Goal: Obtain resource: Obtain resource

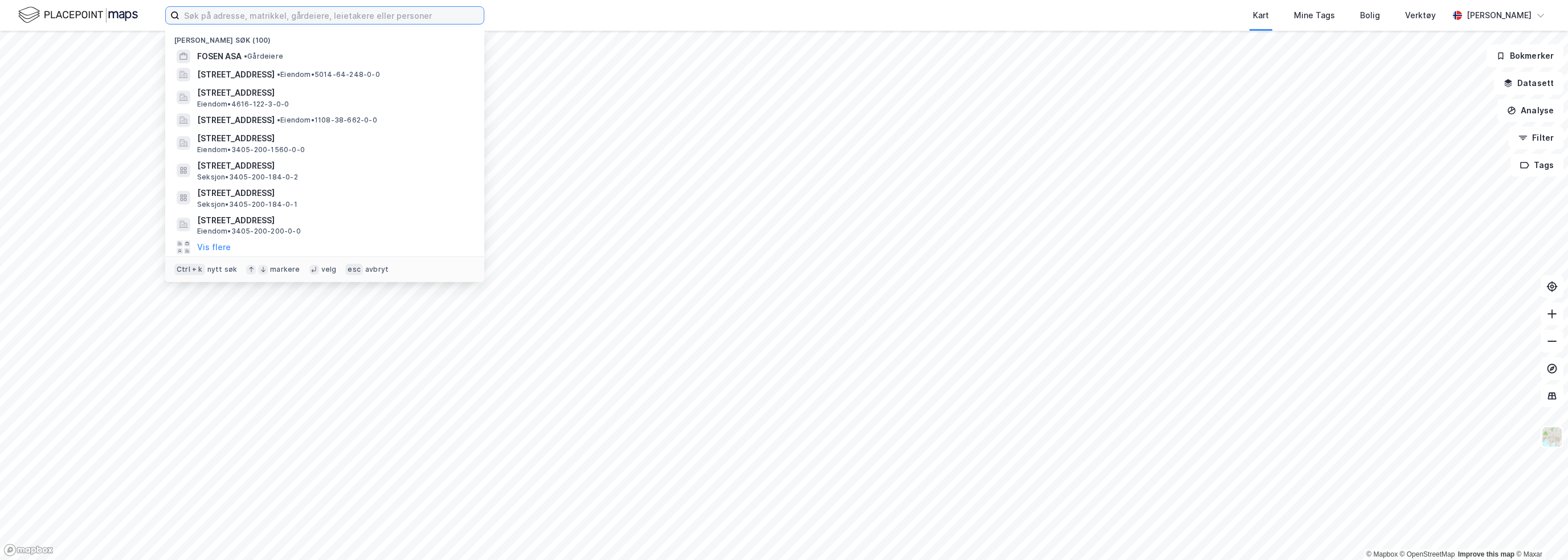
click at [213, 16] on input at bounding box center [332, 15] width 304 height 17
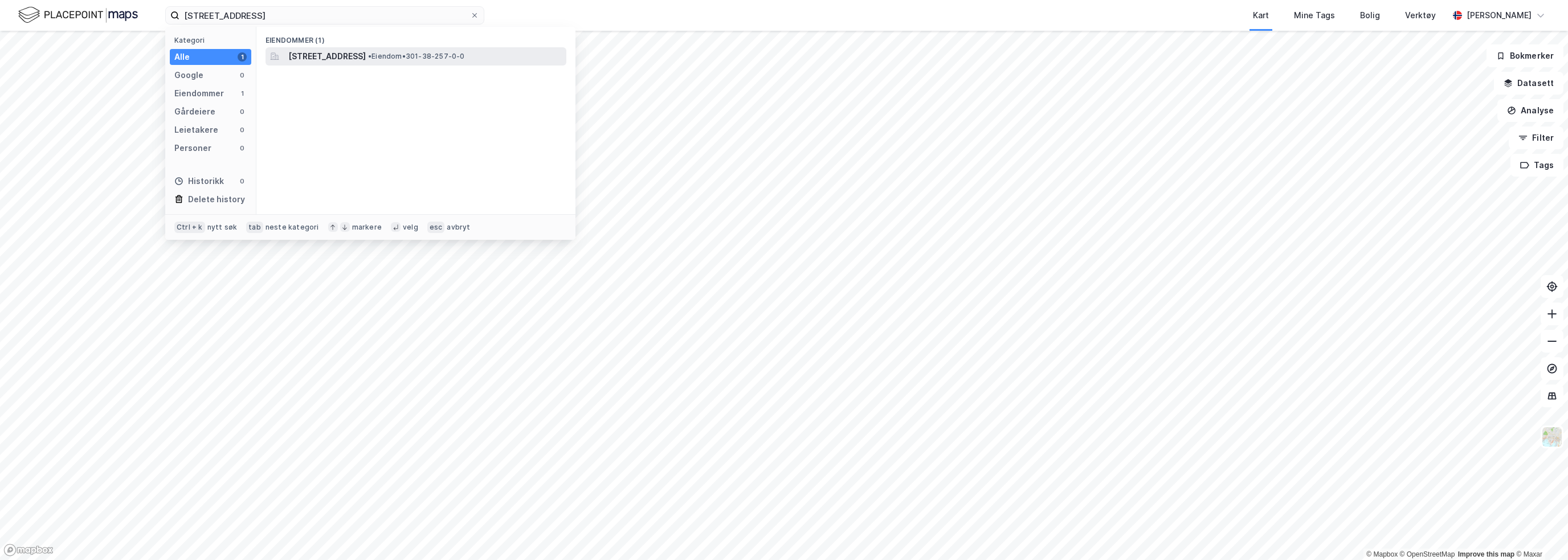
click at [366, 52] on span "[STREET_ADDRESS]" at bounding box center [327, 56] width 78 height 14
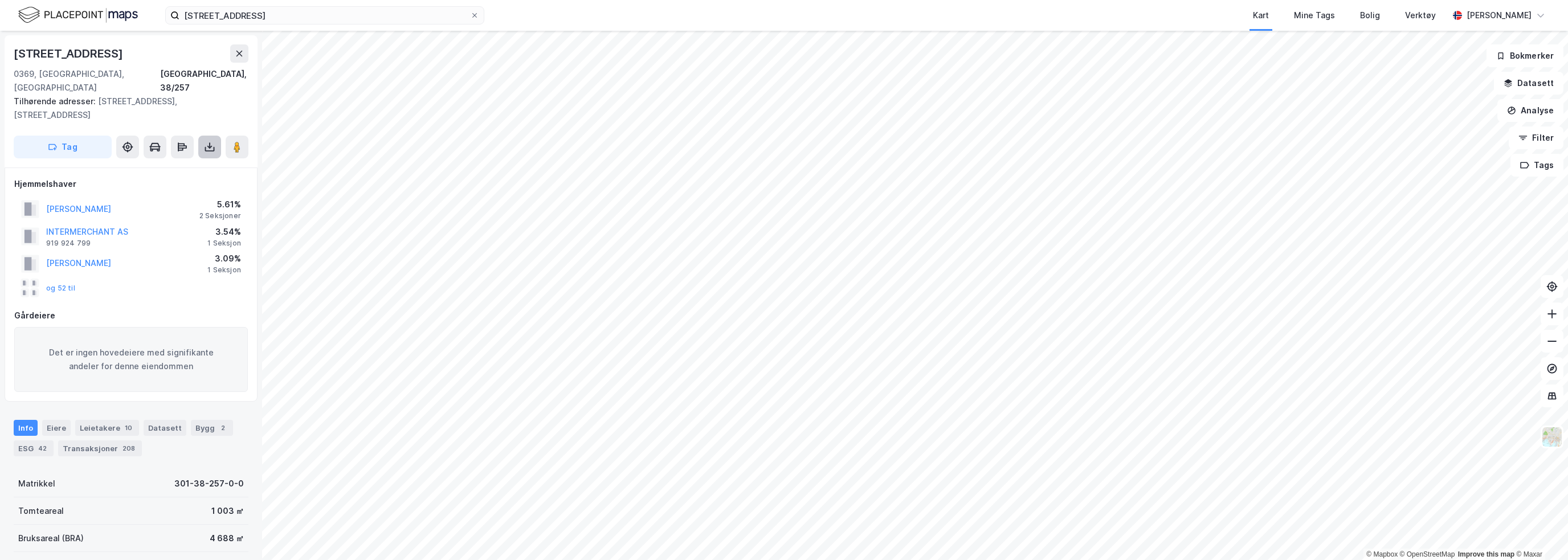
click at [210, 143] on icon at bounding box center [210, 145] width 1 height 6
click at [171, 165] on div "Last ned grunnbok" at bounding box center [153, 170] width 66 height 9
click at [135, 50] on div "[STREET_ADDRESS]" at bounding box center [131, 53] width 235 height 18
click at [212, 15] on input "[STREET_ADDRESS]" at bounding box center [325, 15] width 291 height 17
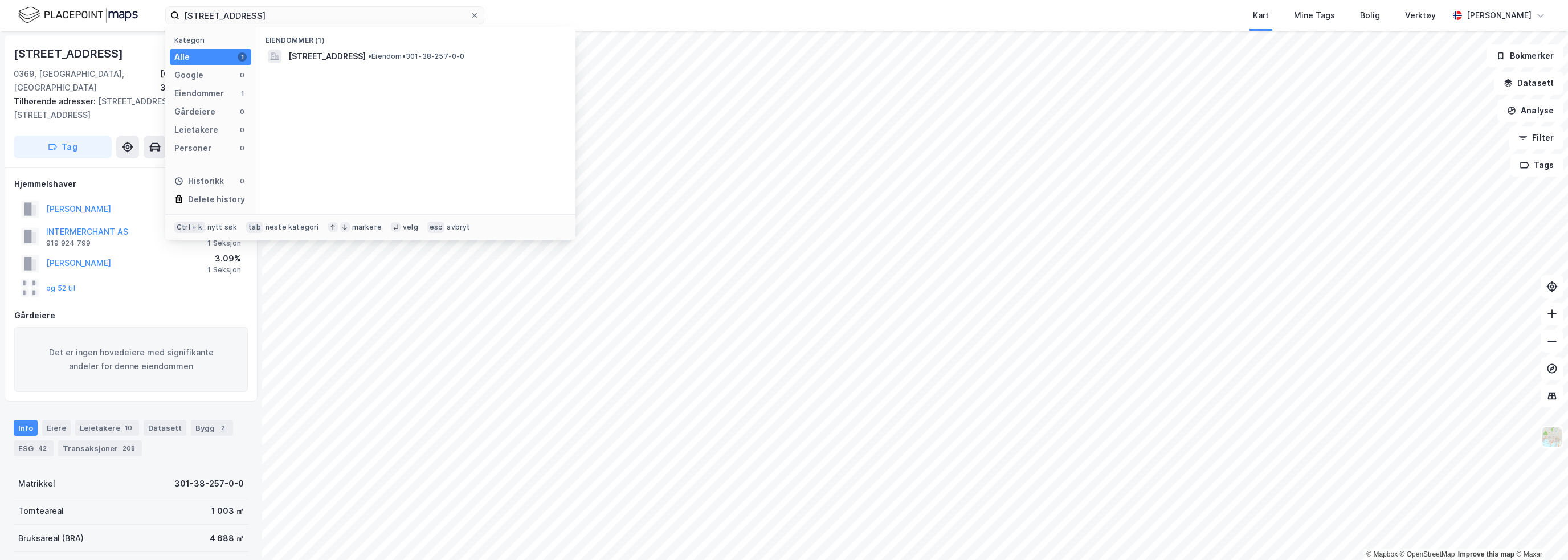
click at [649, 10] on div "Kart Mine Tags Bolig Verktøy" at bounding box center [994, 15] width 909 height 31
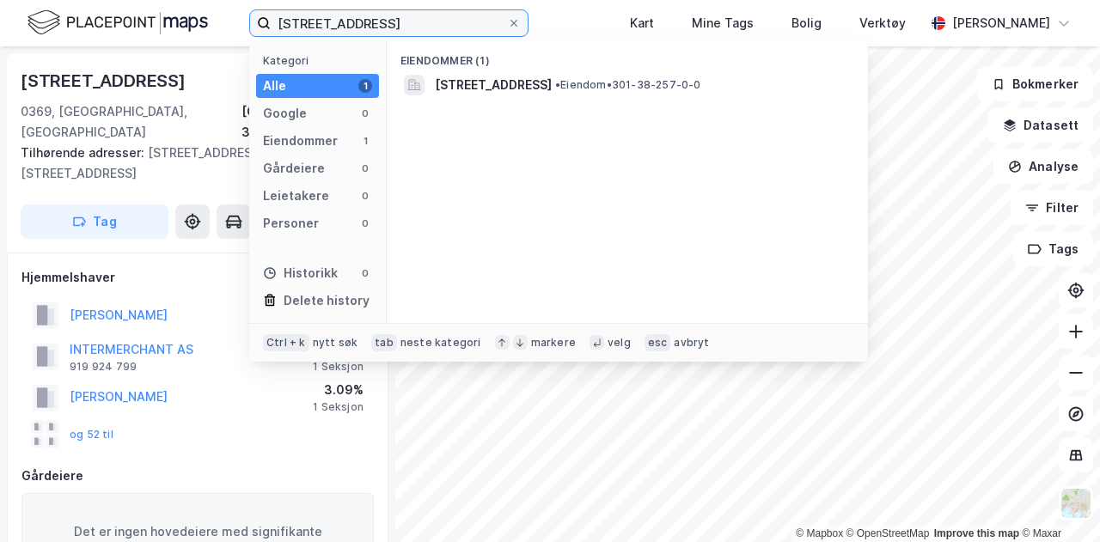
drag, startPoint x: 318, startPoint y: 27, endPoint x: 327, endPoint y: 21, distance: 11.2
click at [318, 26] on input "[STREET_ADDRESS]" at bounding box center [389, 23] width 236 height 26
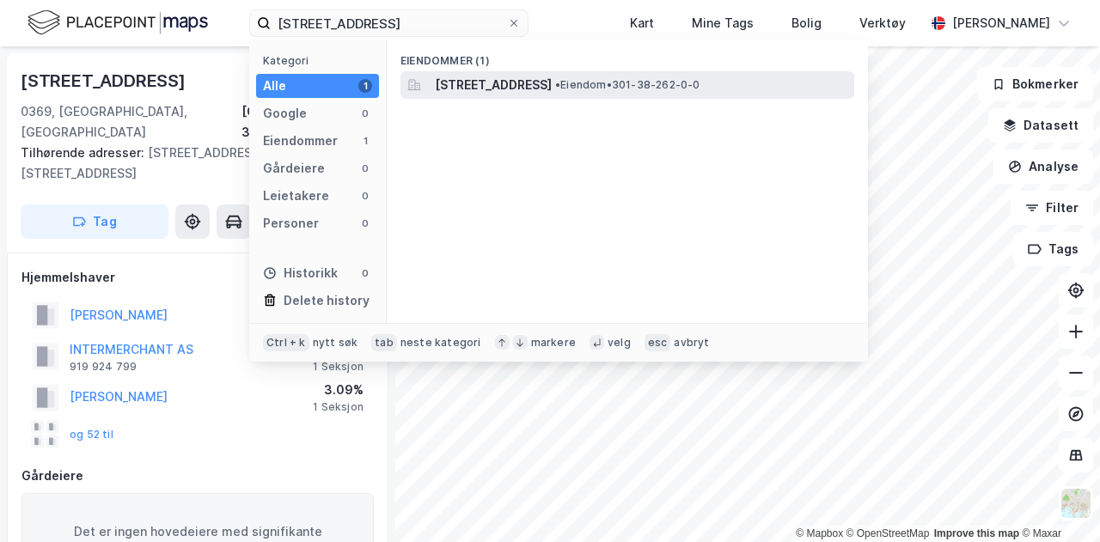
click at [509, 81] on span "[STREET_ADDRESS]" at bounding box center [493, 85] width 117 height 21
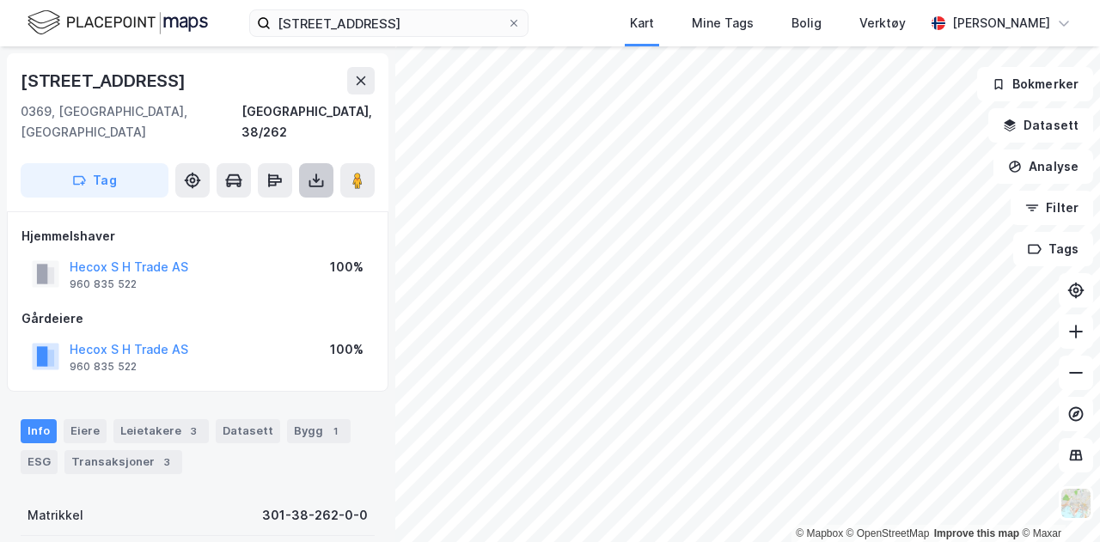
click at [318, 172] on icon at bounding box center [316, 180] width 17 height 17
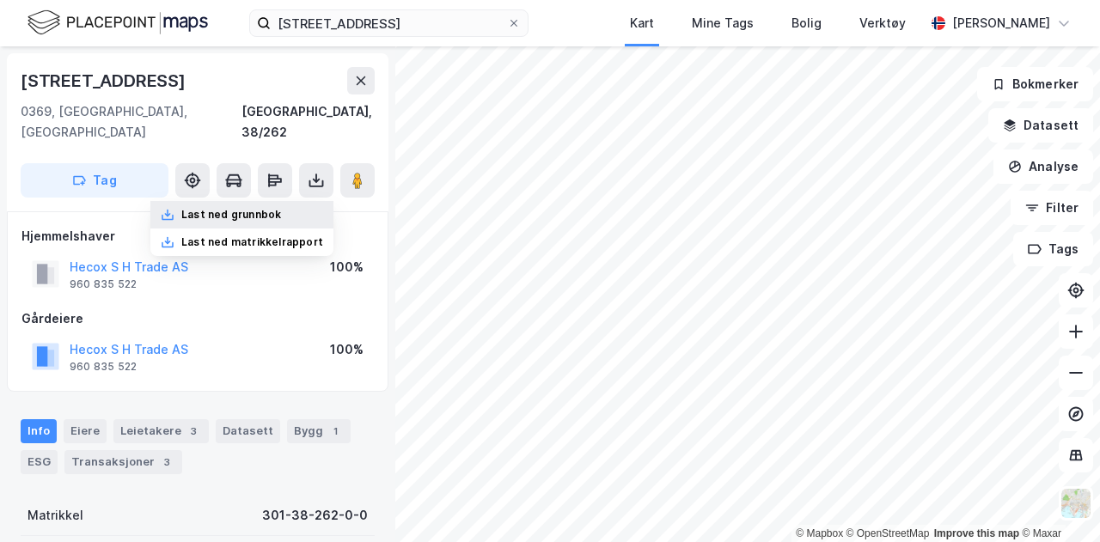
click at [258, 208] on div "Last ned grunnbok" at bounding box center [231, 215] width 100 height 14
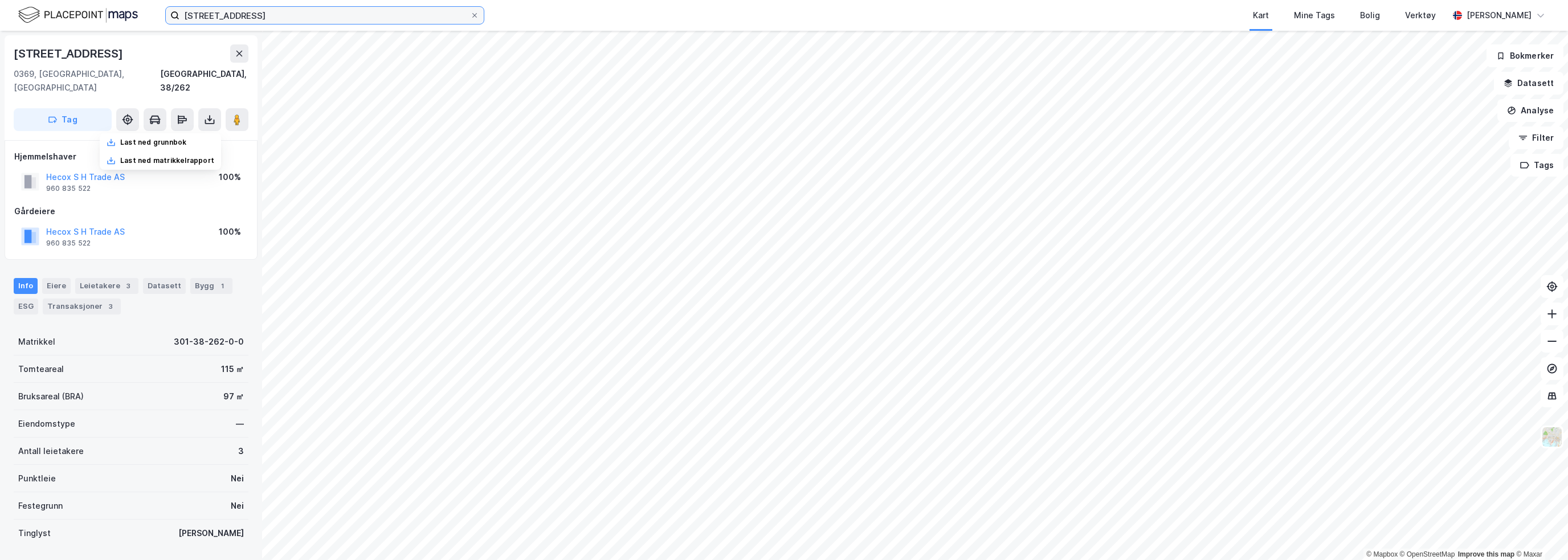
click at [203, 18] on input "[STREET_ADDRESS]" at bounding box center [325, 15] width 291 height 17
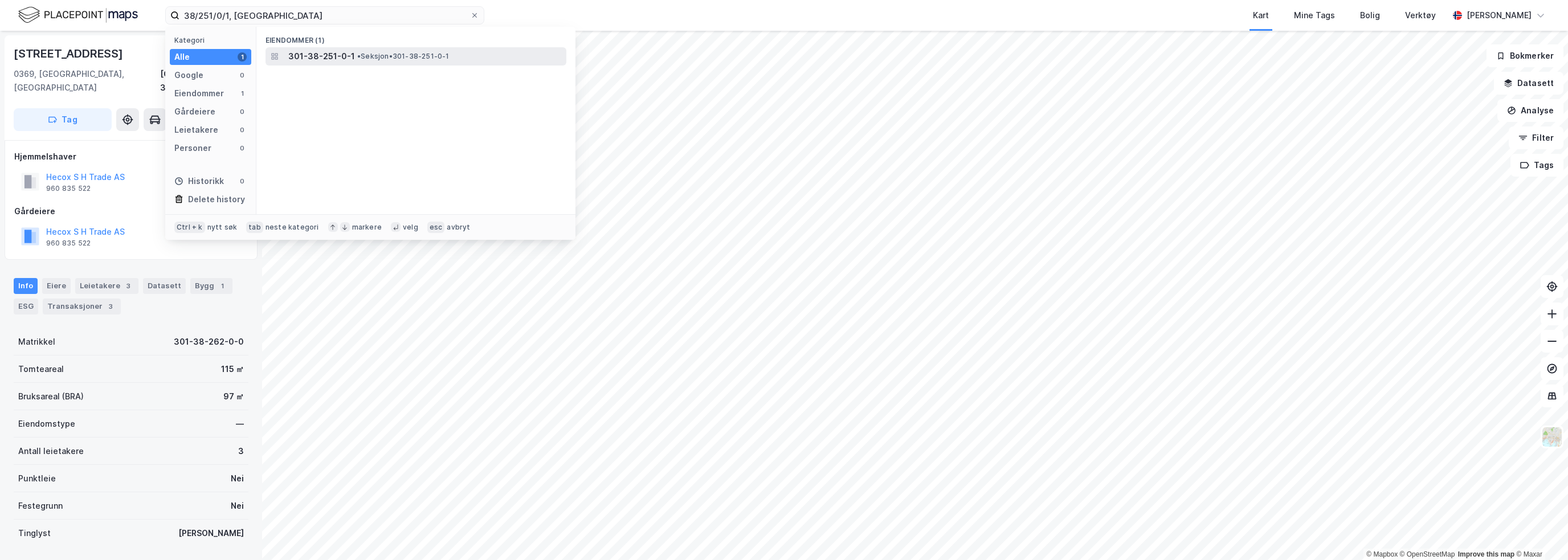
click at [372, 57] on span "• Seksjon • 301-38-251-0-1" at bounding box center [403, 56] width 92 height 9
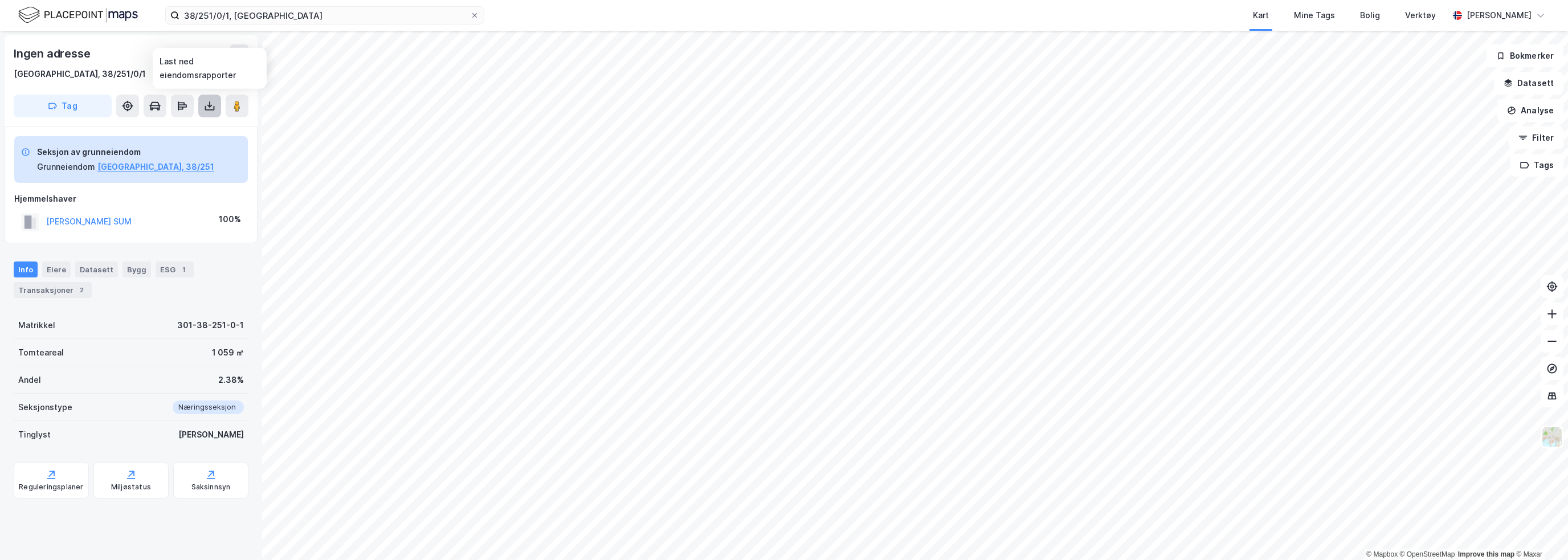
click at [212, 109] on icon at bounding box center [210, 105] width 11 height 11
click at [166, 125] on div "Last ned grunnbok" at bounding box center [153, 129] width 66 height 9
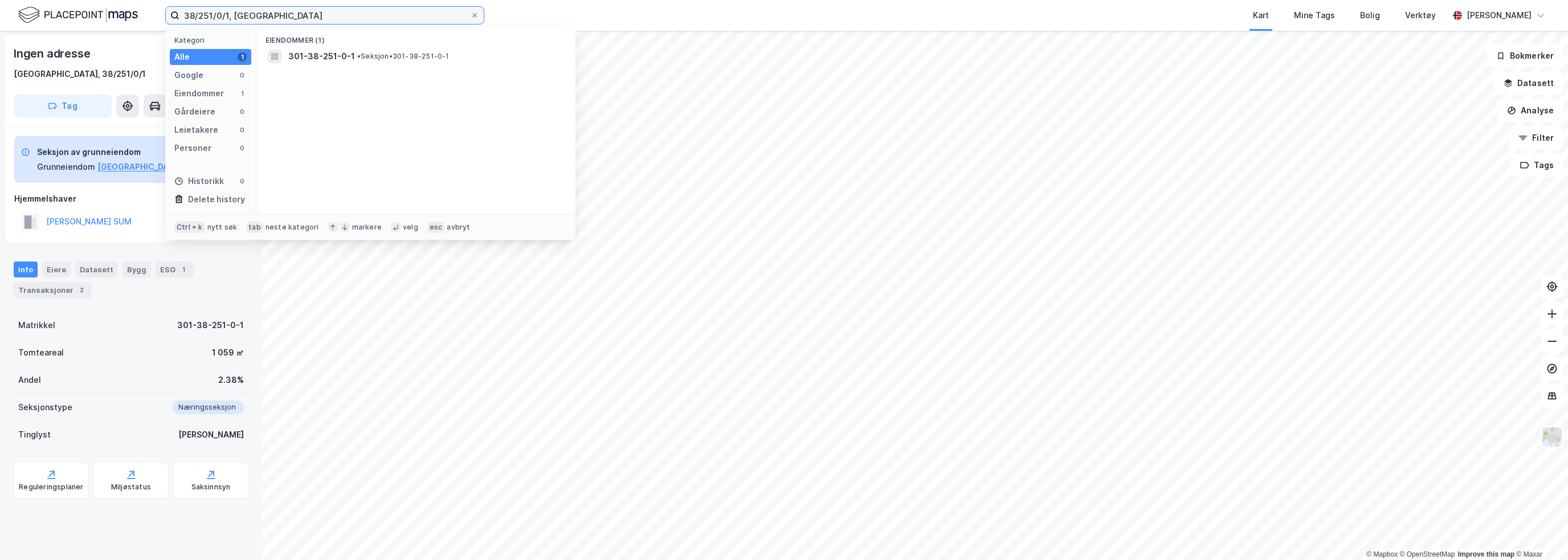
drag, startPoint x: 267, startPoint y: 18, endPoint x: 106, endPoint y: 17, distance: 161.0
click at [106, 17] on div "38/251/0/1, [GEOGRAPHIC_DATA] Kategori Alle 1 Google 0 Eiendommer 1 Gårdeiere 0…" at bounding box center [784, 15] width 1568 height 31
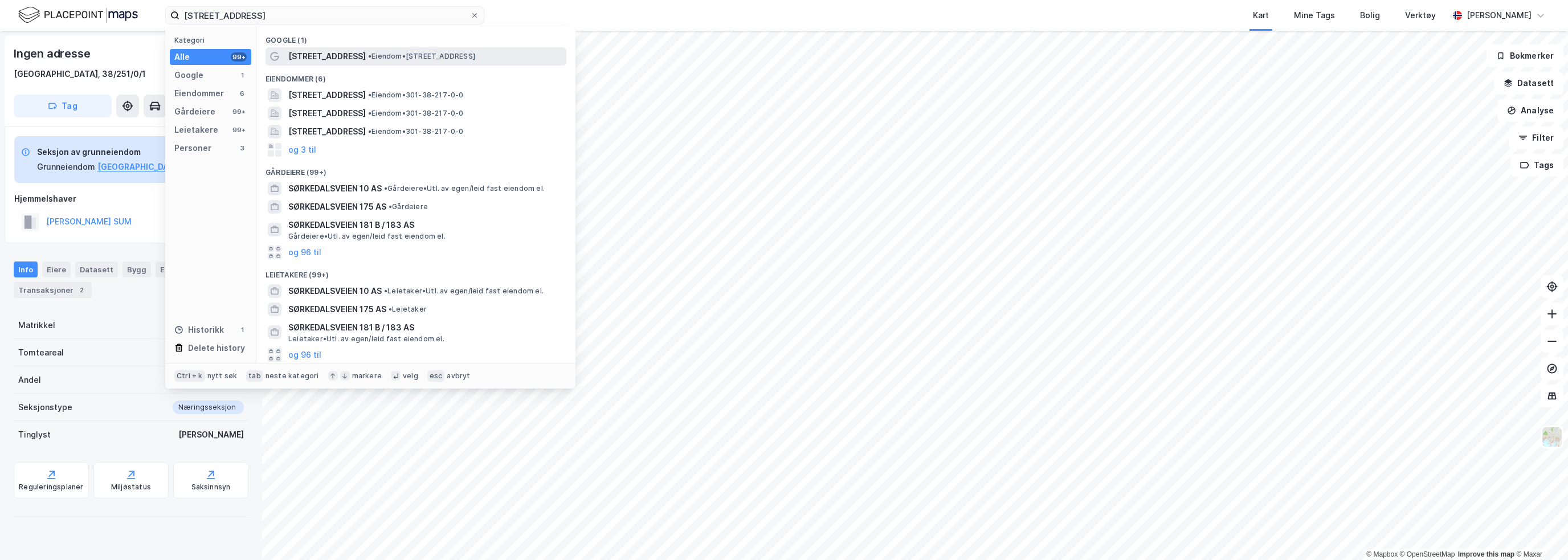
click at [321, 54] on span "[STREET_ADDRESS]" at bounding box center [327, 56] width 78 height 14
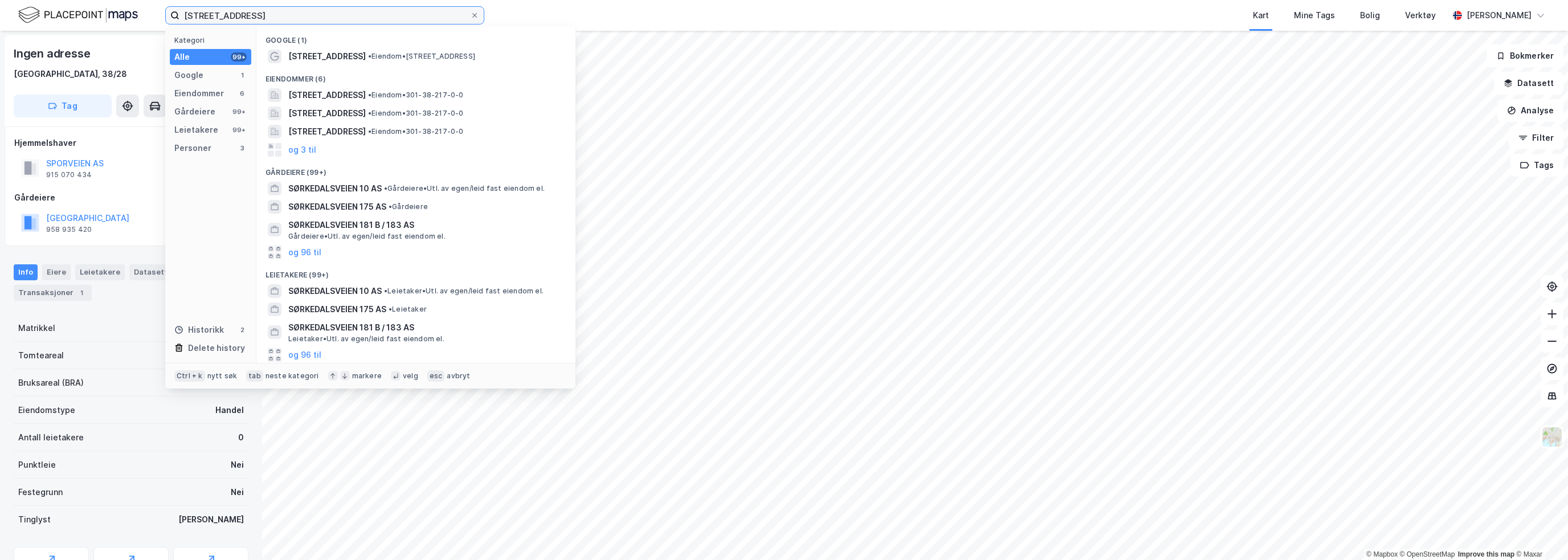
click at [273, 15] on input "[STREET_ADDRESS]" at bounding box center [325, 15] width 291 height 17
drag, startPoint x: 273, startPoint y: 15, endPoint x: 34, endPoint y: 19, distance: 239.0
click at [34, 19] on div "Sørkedalsveien 1 Kategori Alle 99+ Google 1 Eiendommer 6 Gårdeiere 99+ Leietake…" at bounding box center [784, 15] width 1568 height 31
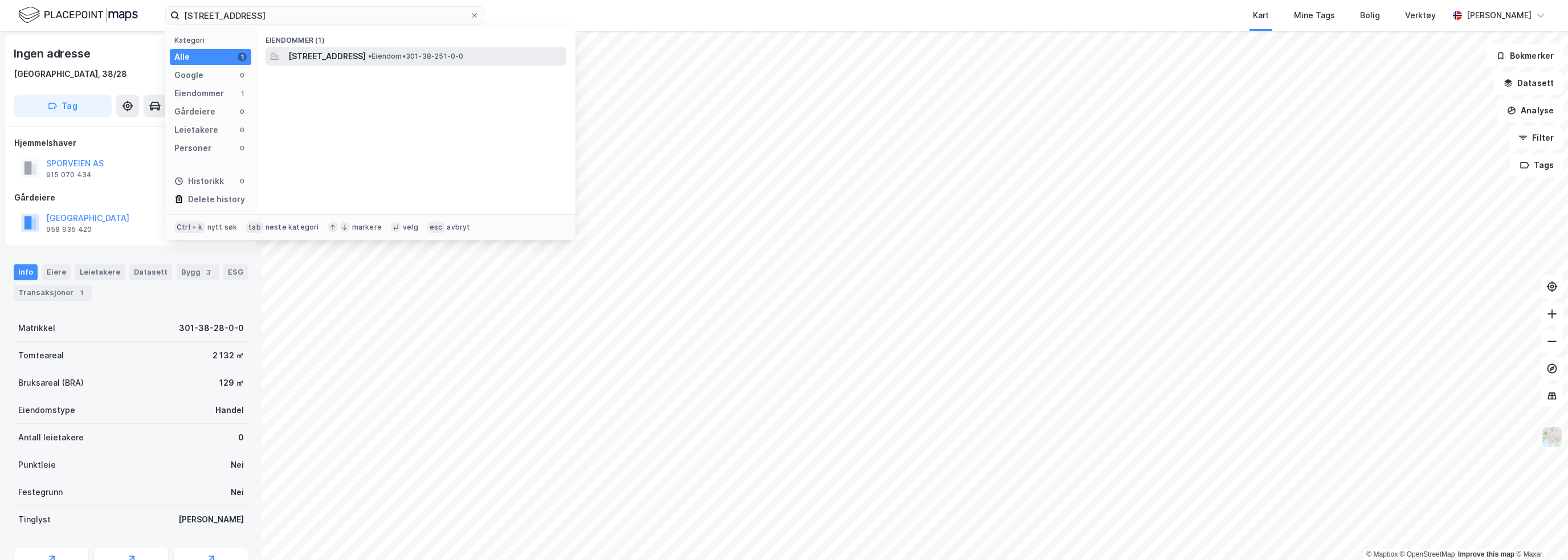
click at [351, 54] on span "[STREET_ADDRESS]" at bounding box center [327, 56] width 78 height 14
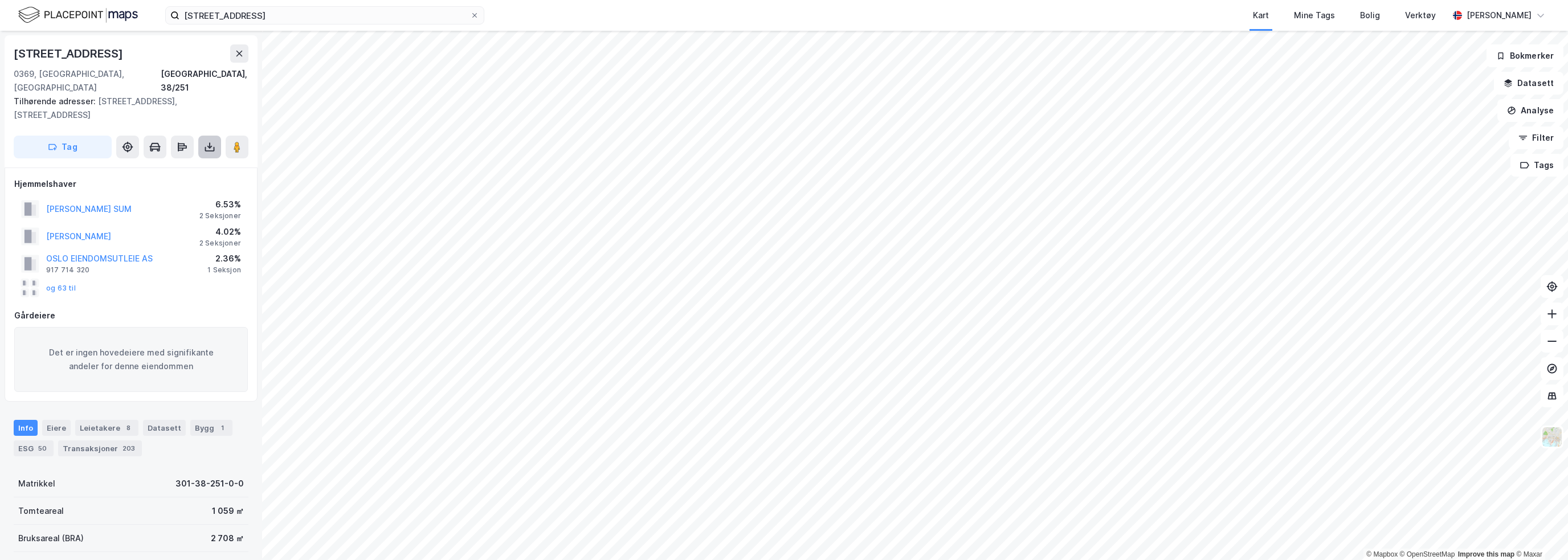
click at [210, 143] on icon at bounding box center [210, 145] width 1 height 6
click at [163, 165] on div "Last ned grunnbok" at bounding box center [153, 170] width 66 height 9
click at [208, 17] on input "[STREET_ADDRESS]" at bounding box center [325, 15] width 291 height 17
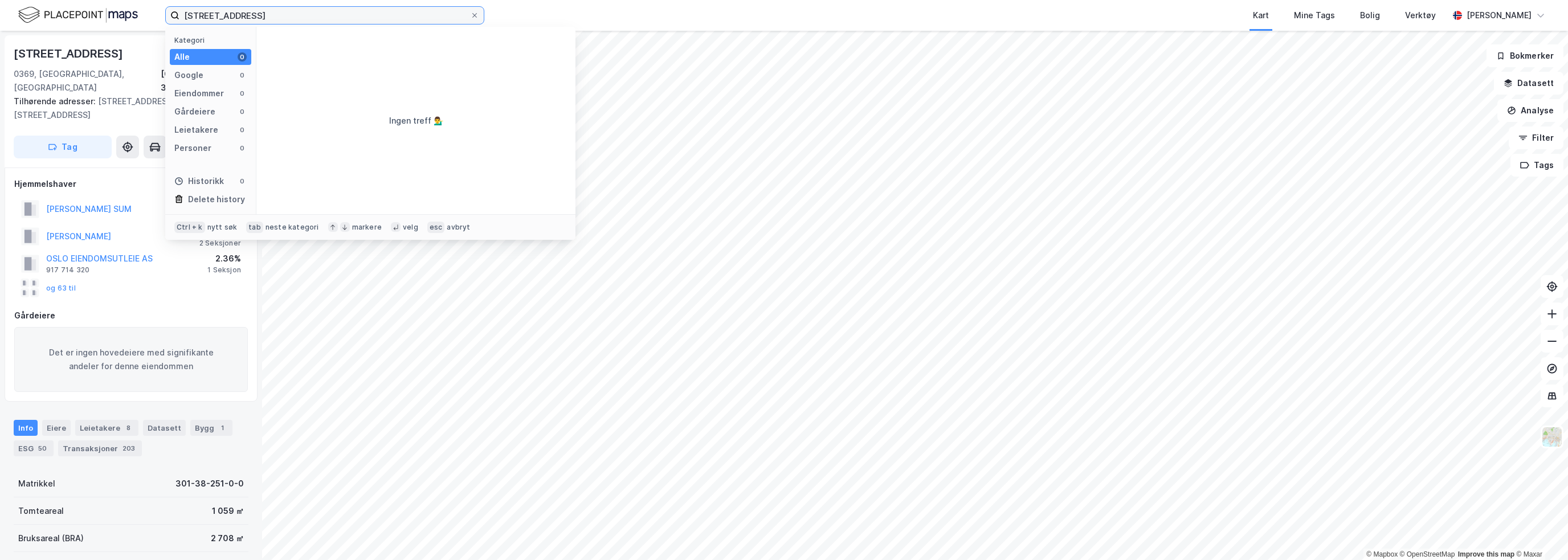
click at [251, 16] on input "[STREET_ADDRESS]" at bounding box center [325, 15] width 291 height 17
drag, startPoint x: 249, startPoint y: 15, endPoint x: 124, endPoint y: 20, distance: 125.1
click at [124, 20] on div "38/252, Oslo Kategori Alle 0 Google 0 Eiendommer 0 Gårdeiere 0 Leietakere 0 Per…" at bounding box center [784, 15] width 1568 height 31
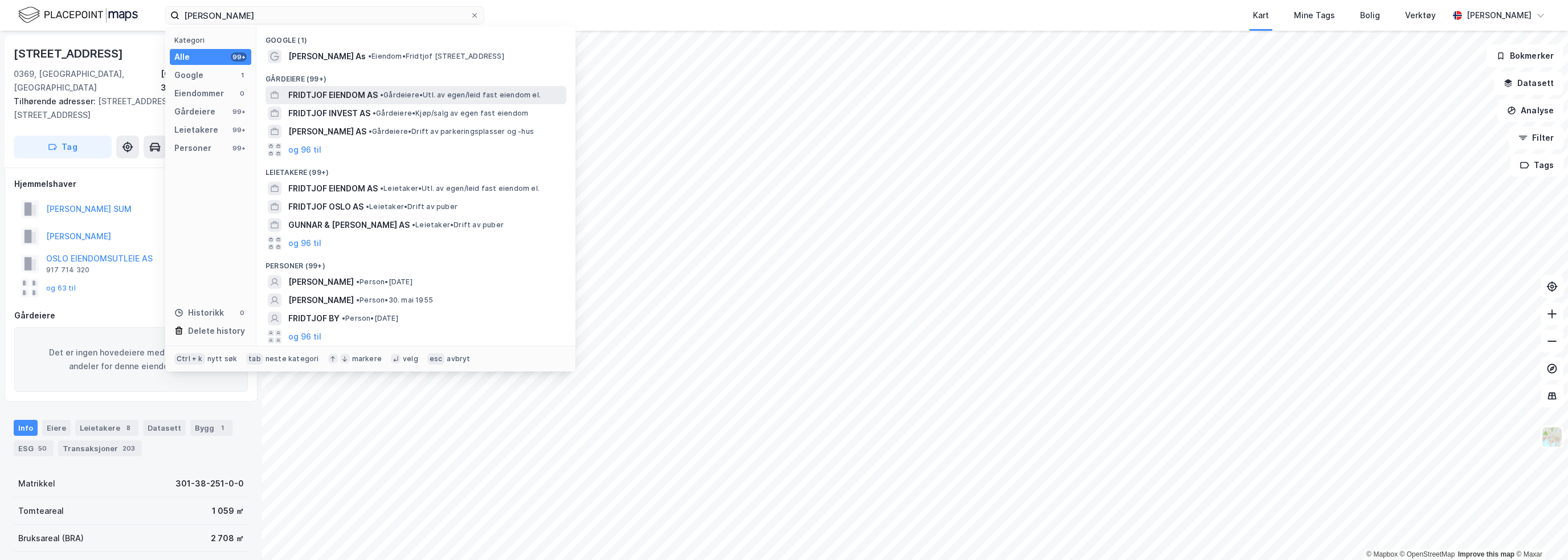
click at [358, 93] on span "FRIDTJOF EIENDOM AS" at bounding box center [333, 95] width 90 height 14
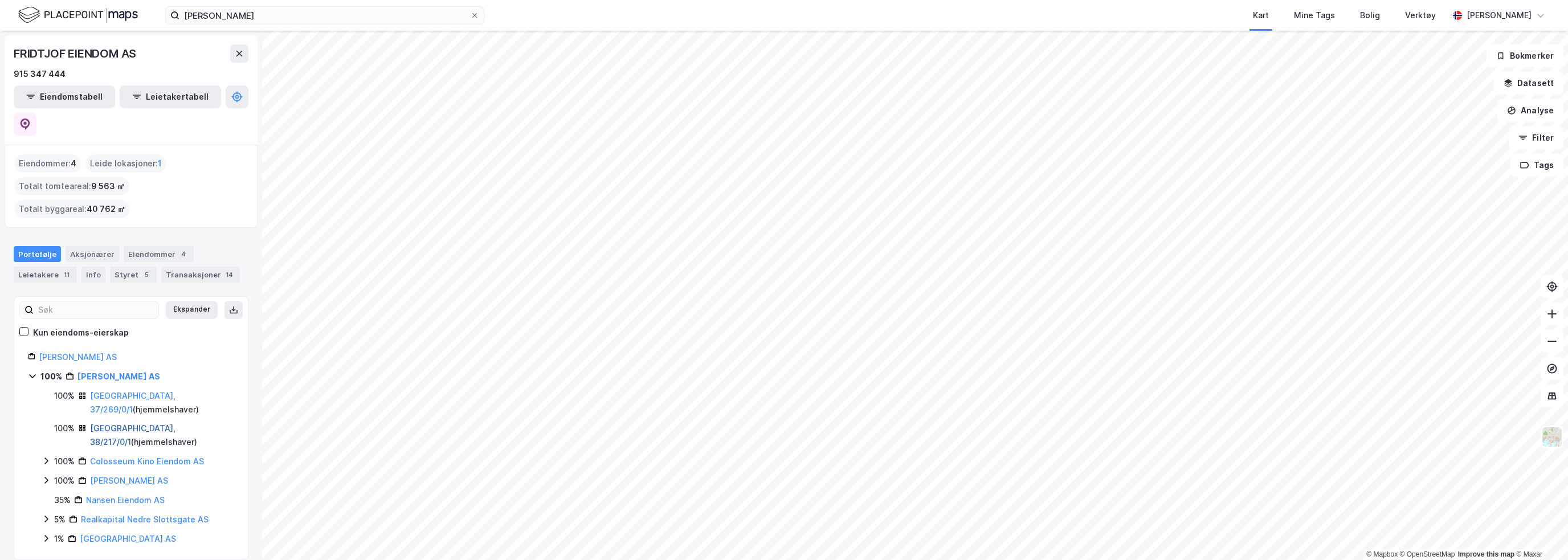
click at [127, 423] on link "[GEOGRAPHIC_DATA], 38/217/0/1" at bounding box center [133, 435] width 86 height 23
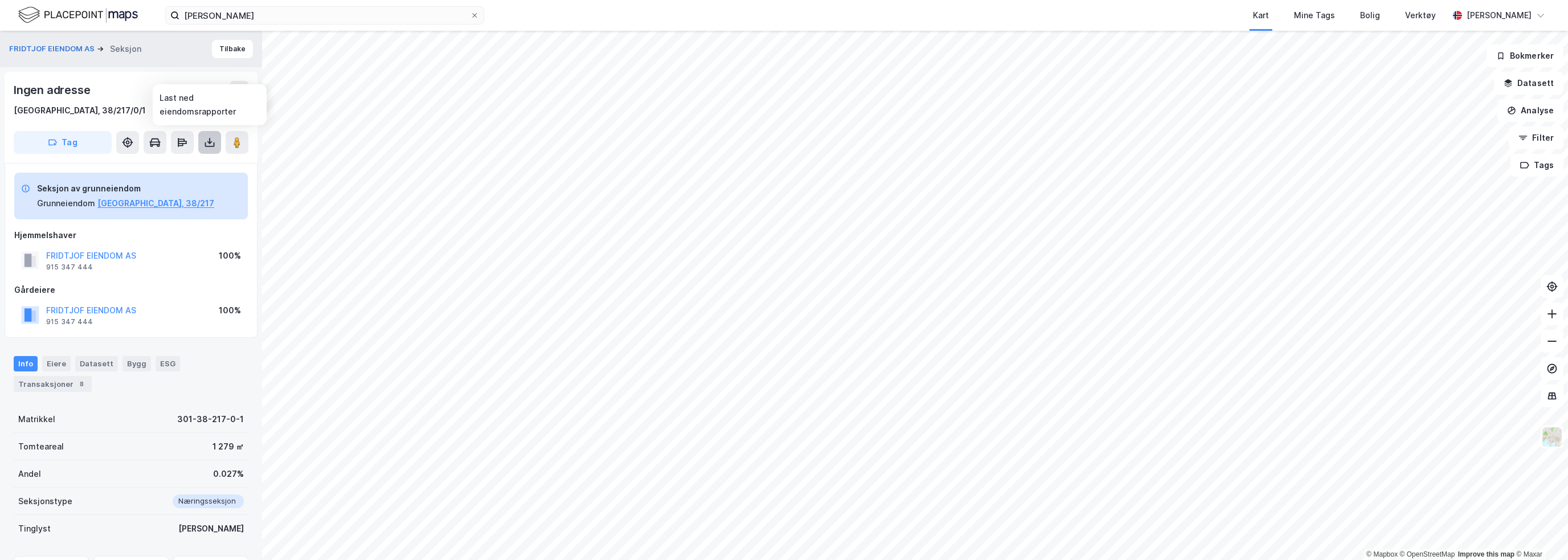
click at [208, 139] on icon at bounding box center [210, 142] width 11 height 11
click at [178, 164] on div "Last ned grunnbok" at bounding box center [153, 165] width 66 height 9
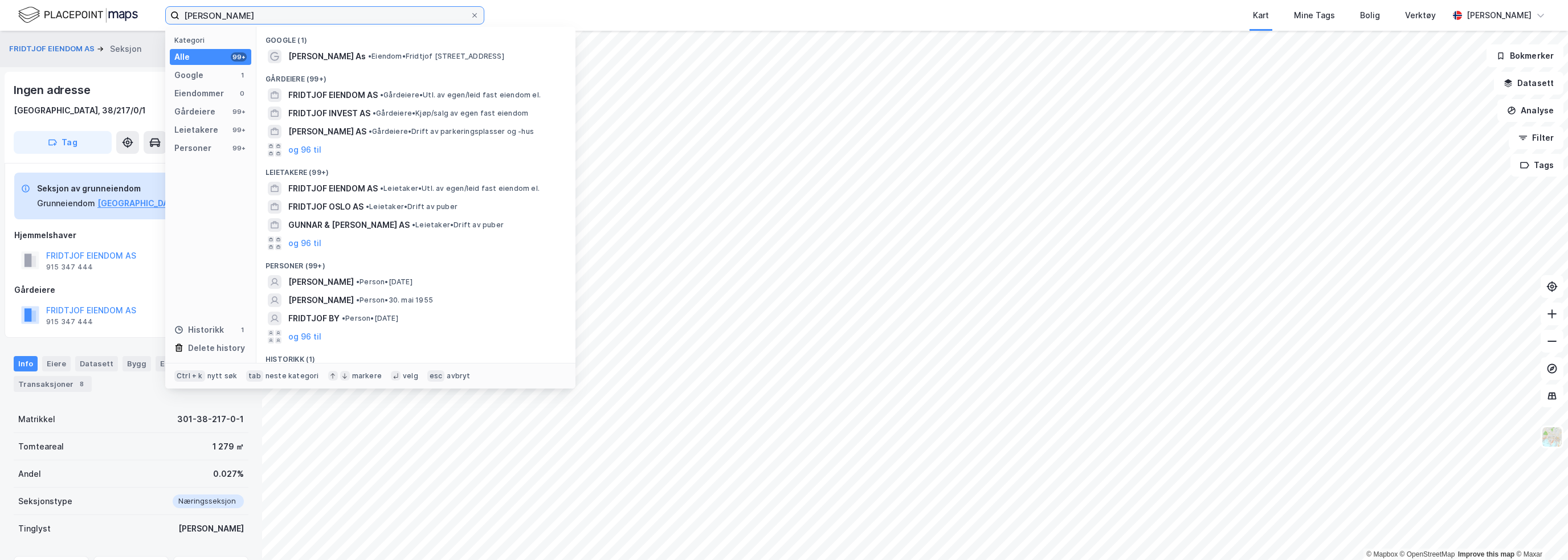
drag, startPoint x: 265, startPoint y: 15, endPoint x: 106, endPoint y: 19, distance: 159.1
click at [106, 19] on div "[PERSON_NAME] Kategori Alle 99+ Google 1 Eiendommer 0 Gårdeiere 99+ Leietakere …" at bounding box center [784, 15] width 1568 height 31
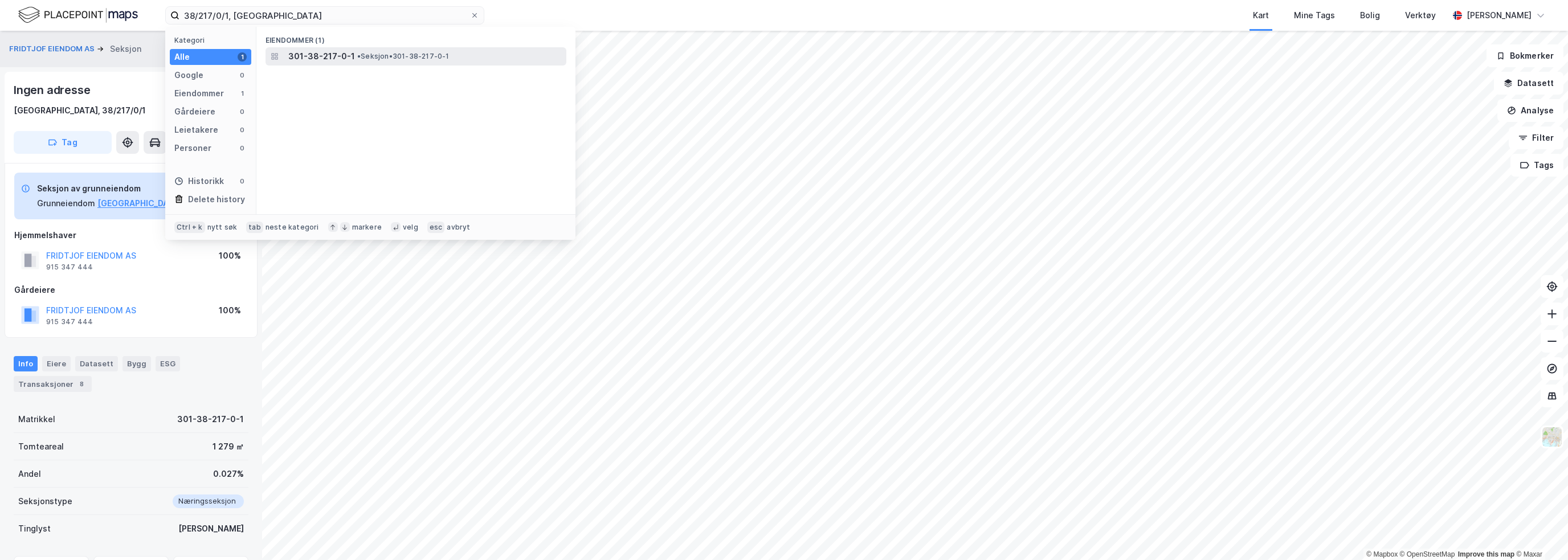
click at [309, 55] on span "301-38-217-0-1" at bounding box center [322, 56] width 67 height 14
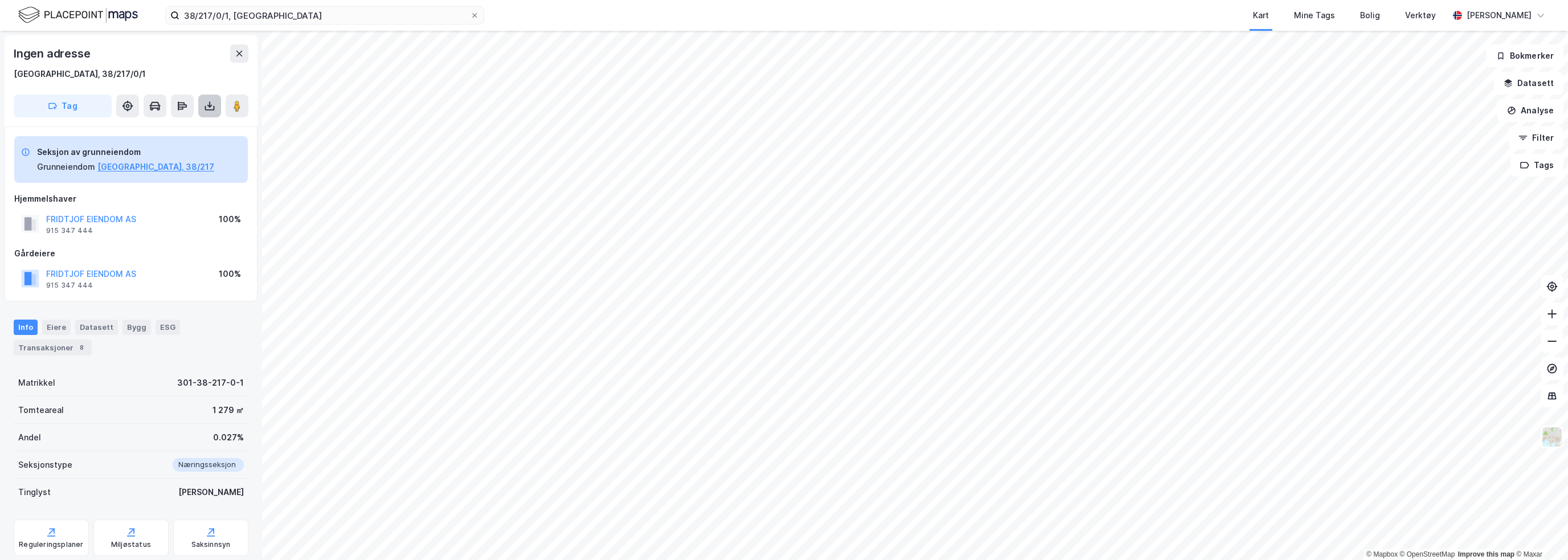
click at [208, 109] on icon at bounding box center [210, 105] width 11 height 11
click at [169, 125] on div "Last ned grunnbok" at bounding box center [153, 129] width 66 height 9
click at [135, 165] on button "[GEOGRAPHIC_DATA], 38/217" at bounding box center [156, 167] width 117 height 14
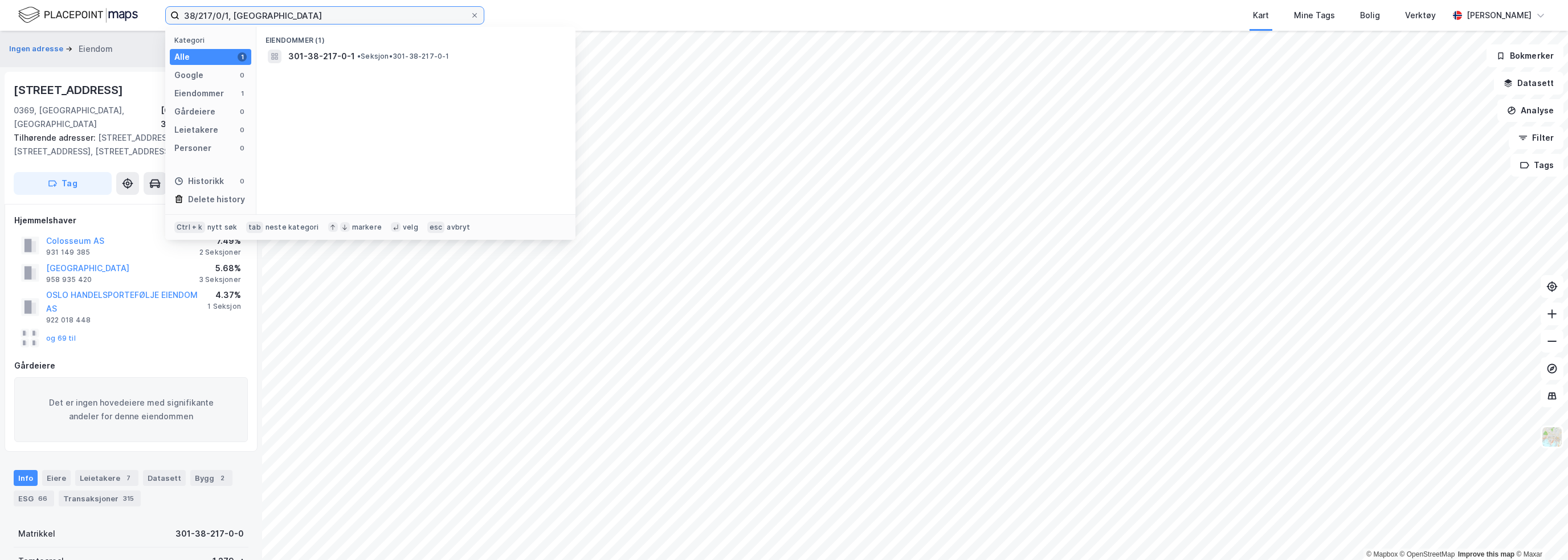
drag, startPoint x: 262, startPoint y: 15, endPoint x: 109, endPoint y: 16, distance: 153.0
click at [109, 16] on div "38/217/0/1, [GEOGRAPHIC_DATA] Kategori Alle 1 Google 0 Eiendommer 1 Gårdeiere 0…" at bounding box center [784, 15] width 1568 height 31
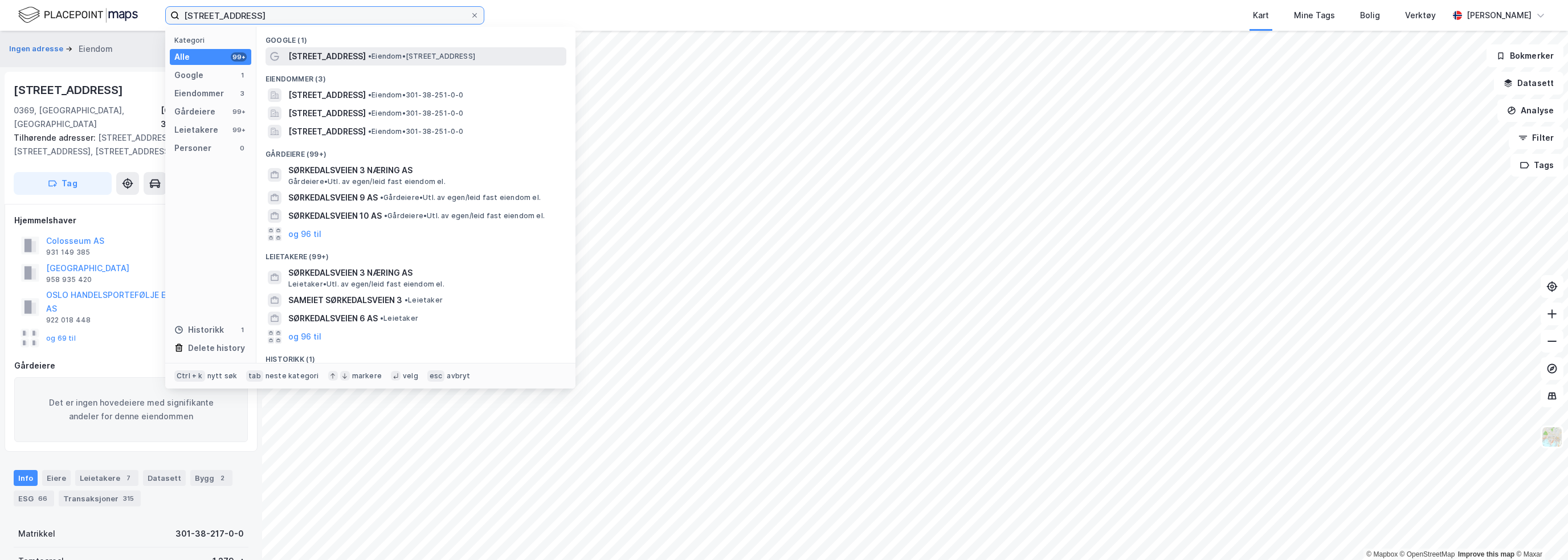
type input "[STREET_ADDRESS]"
click at [331, 52] on span "[STREET_ADDRESS]" at bounding box center [327, 56] width 78 height 14
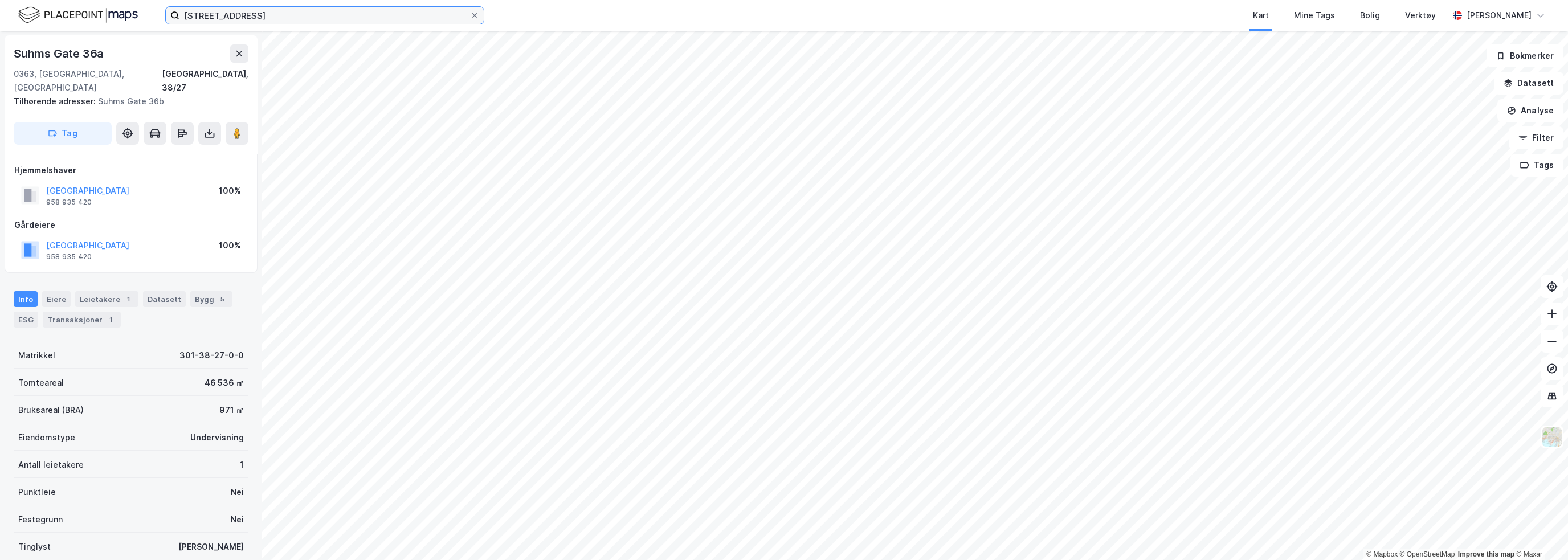
click at [261, 17] on input "[STREET_ADDRESS]" at bounding box center [325, 15] width 291 height 17
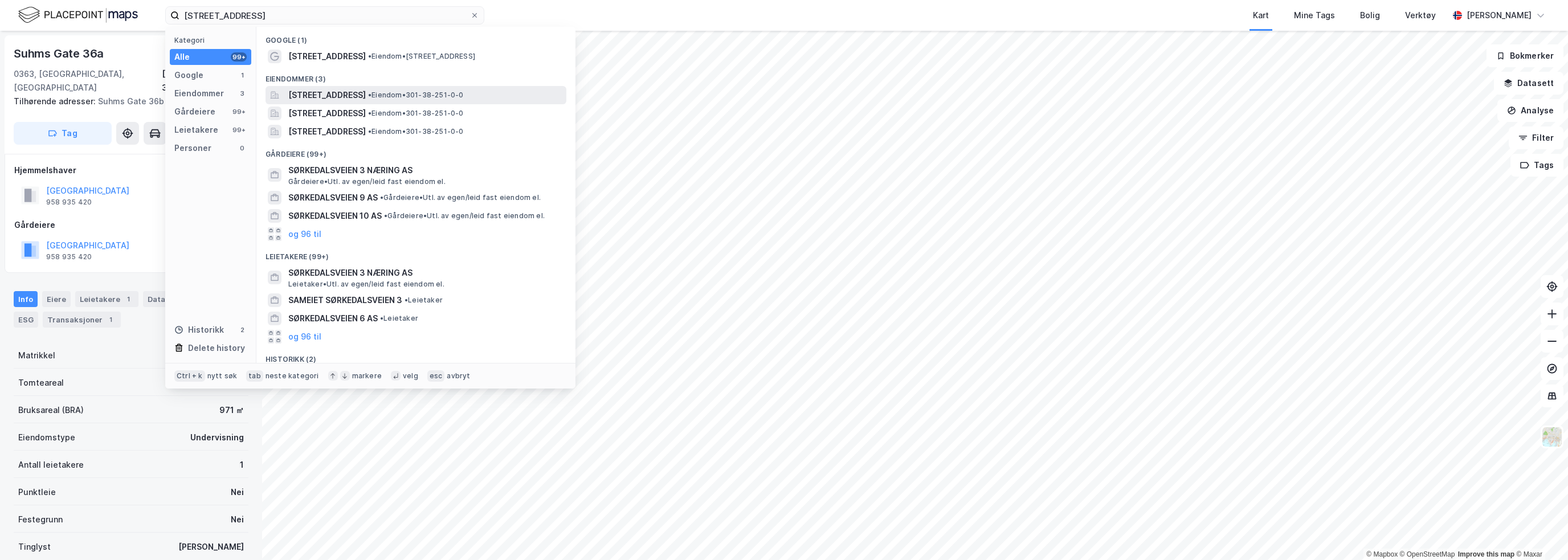
click at [325, 95] on span "[STREET_ADDRESS]" at bounding box center [327, 95] width 78 height 14
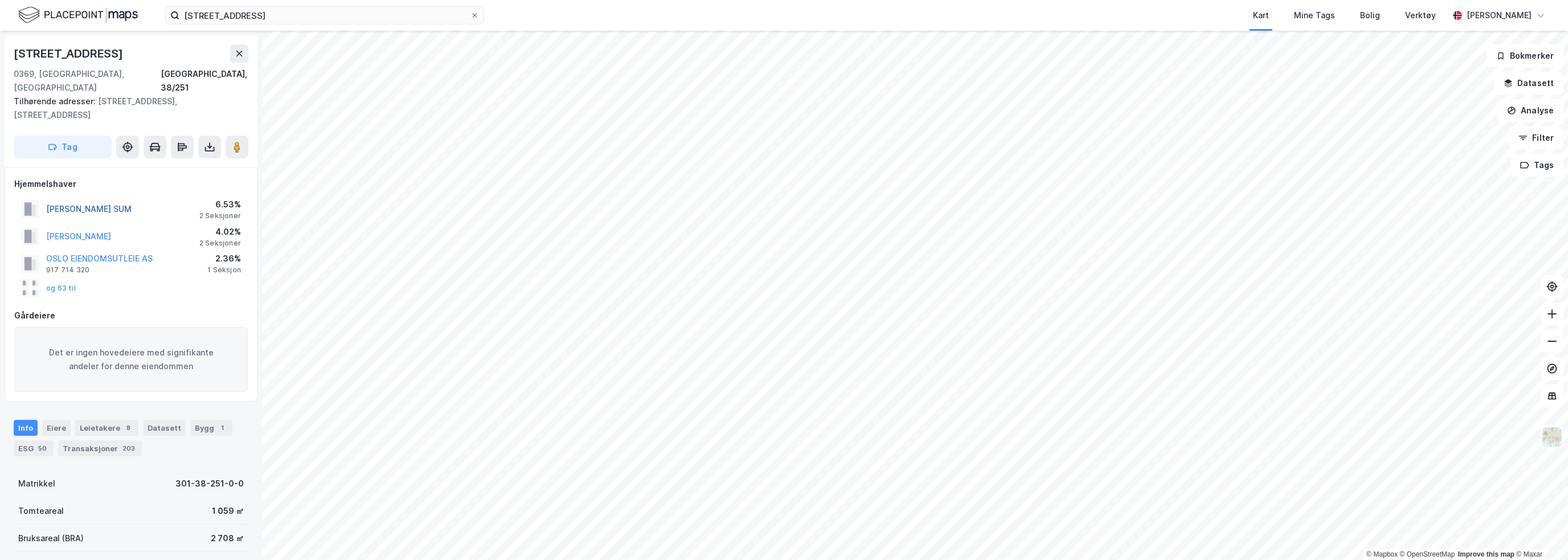
click at [0, 0] on button "[PERSON_NAME] SUM" at bounding box center [0, 0] width 0 height 0
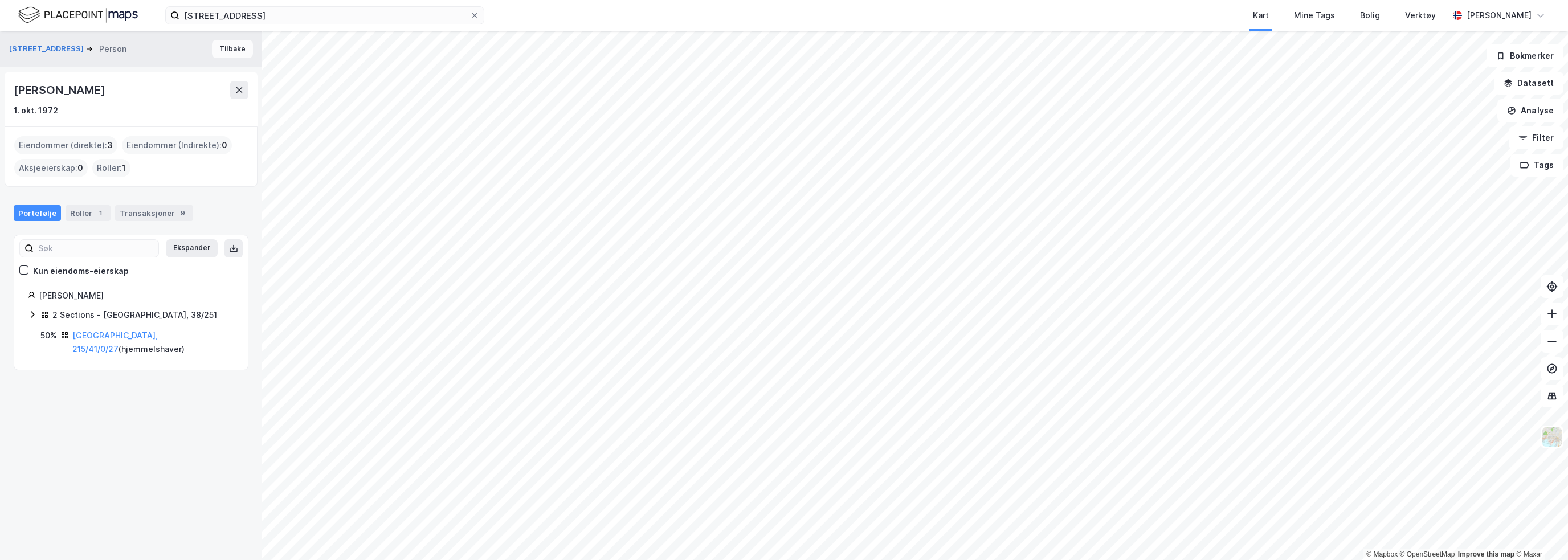
click at [220, 43] on button "Tilbake" at bounding box center [233, 48] width 41 height 18
